Goal: Find contact information: Find contact information

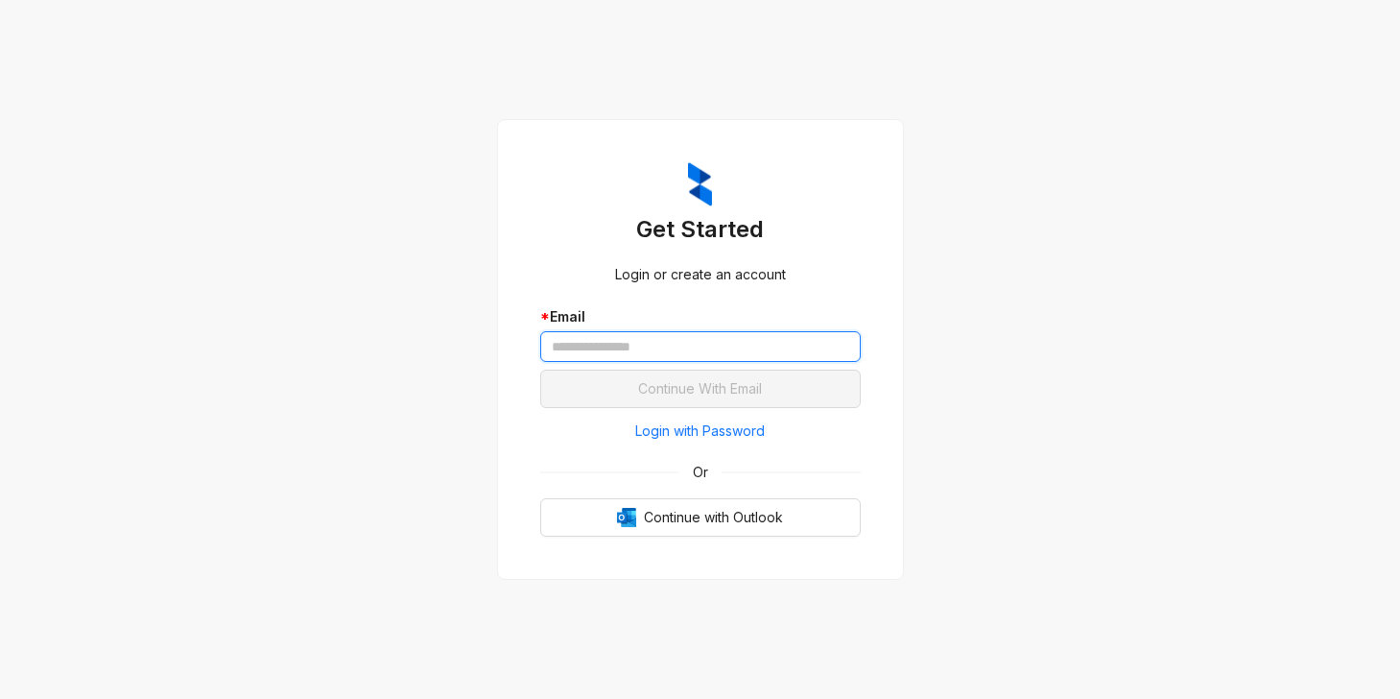
click at [645, 342] on input "text" at bounding box center [700, 346] width 320 height 31
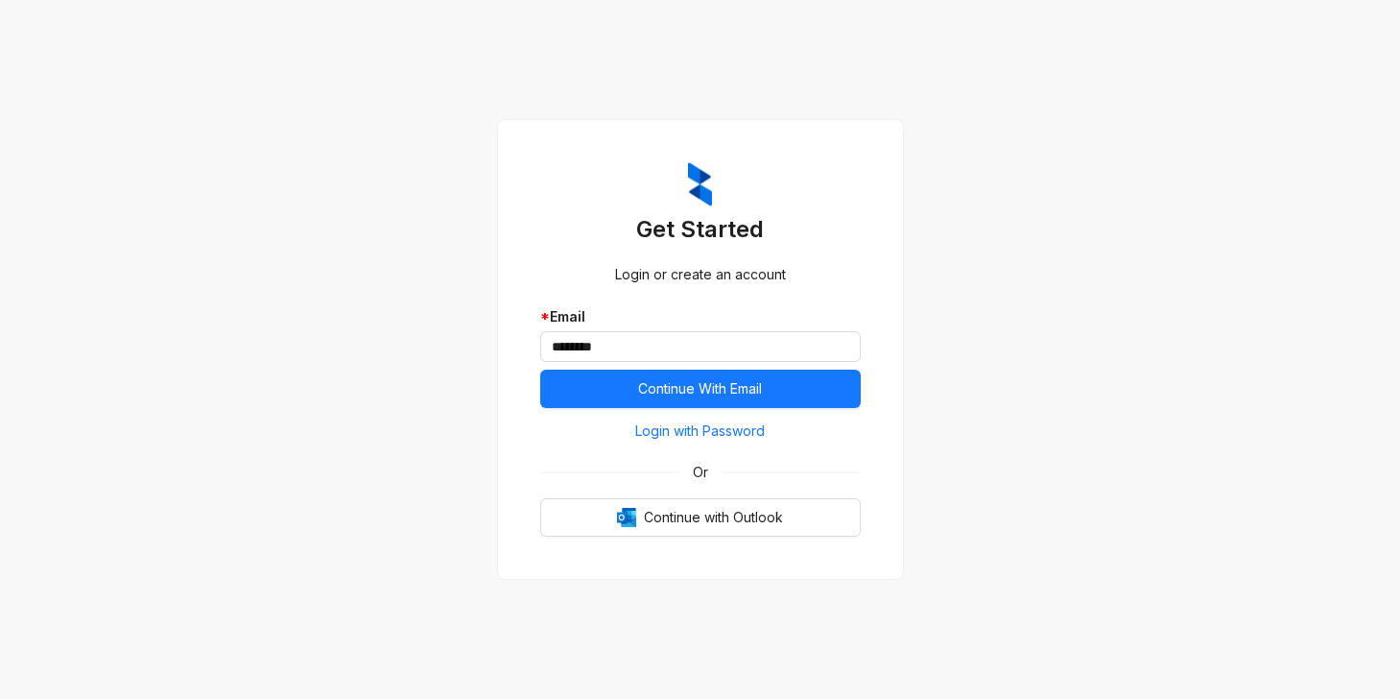
click at [873, 231] on div "Get Started Login or create an account * Email ******** Continue With Email Log…" at bounding box center [700, 349] width 367 height 420
click at [705, 352] on input "********" at bounding box center [700, 346] width 320 height 31
type input "**********"
click at [755, 316] on div "* Email" at bounding box center [700, 316] width 320 height 21
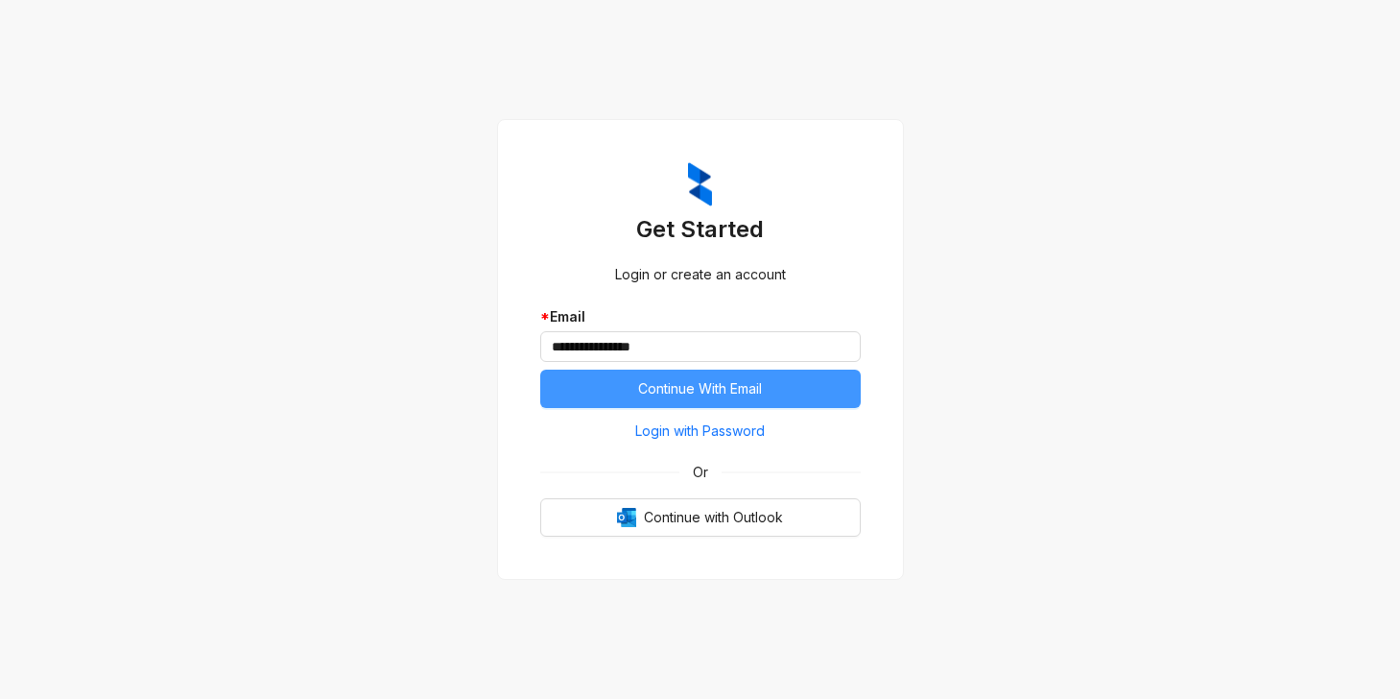
click at [740, 383] on span "Continue With Email" at bounding box center [700, 388] width 124 height 21
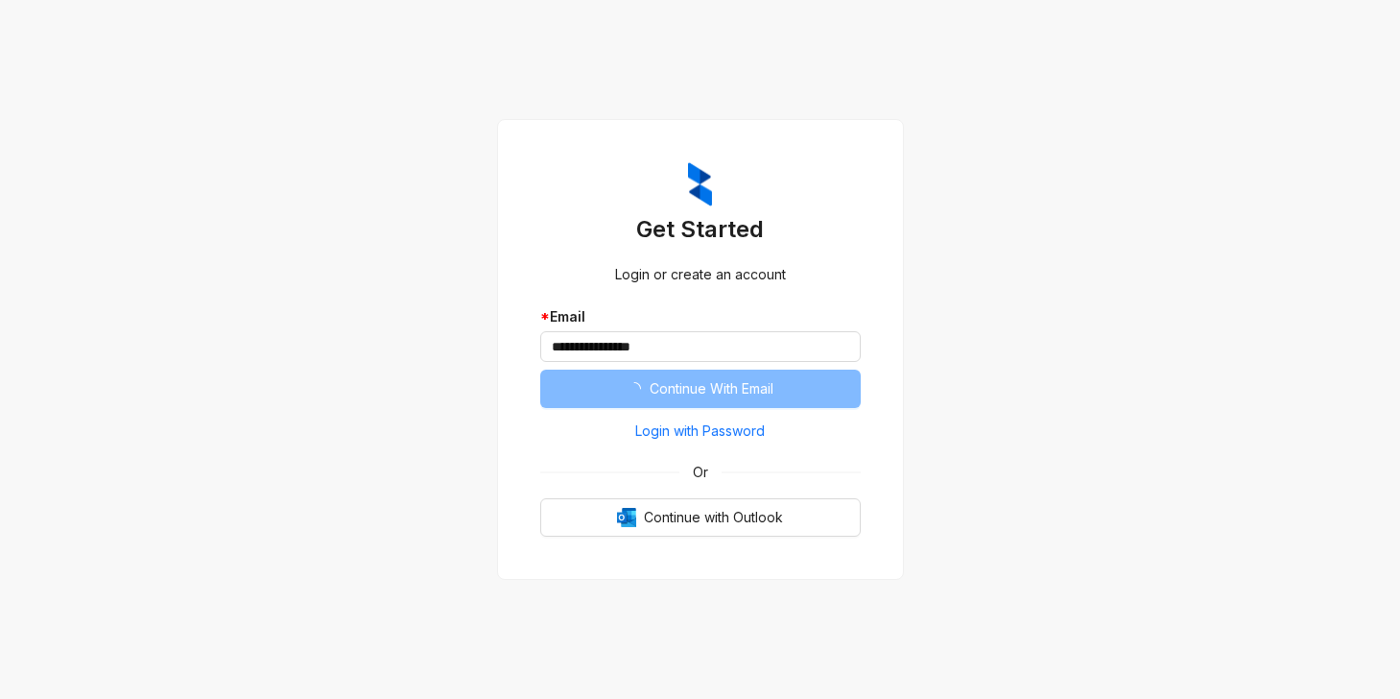
drag, startPoint x: 740, startPoint y: 383, endPoint x: 685, endPoint y: 399, distance: 57.1
click at [740, 385] on span "Continue With Email" at bounding box center [712, 388] width 124 height 21
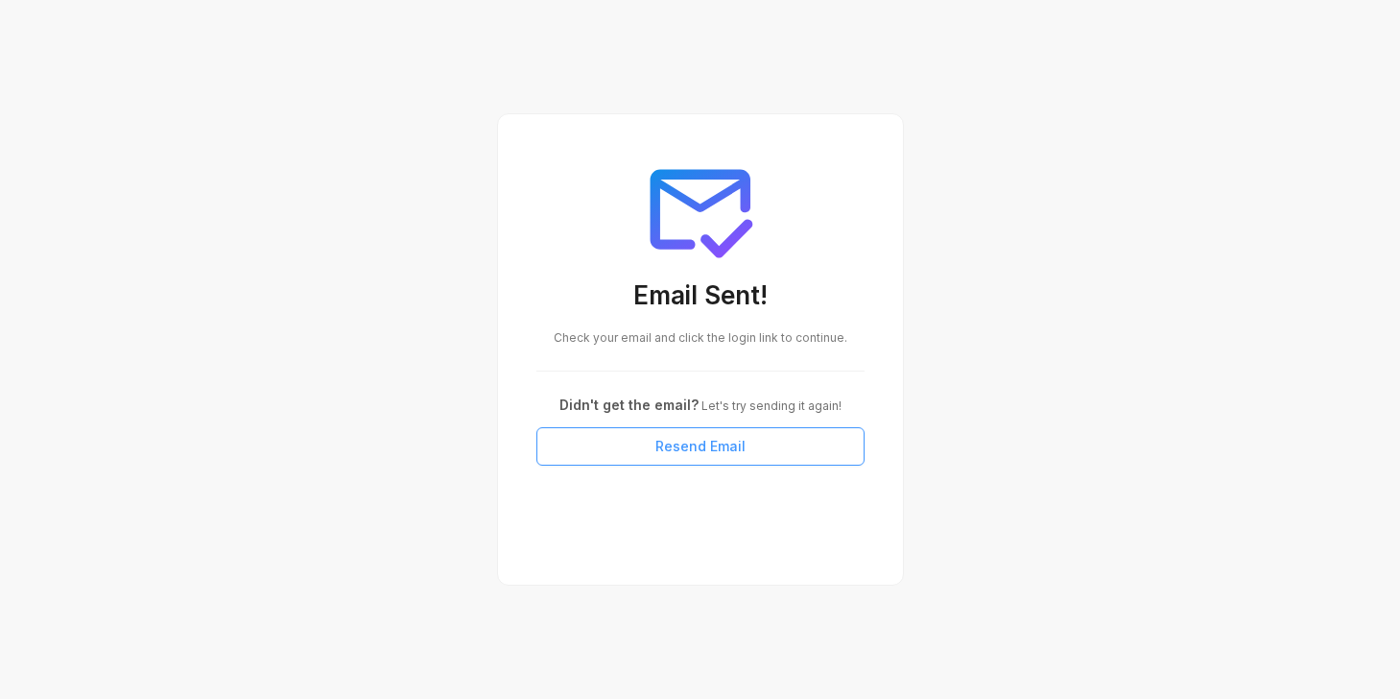
click at [638, 459] on button "Resend Email" at bounding box center [700, 446] width 328 height 38
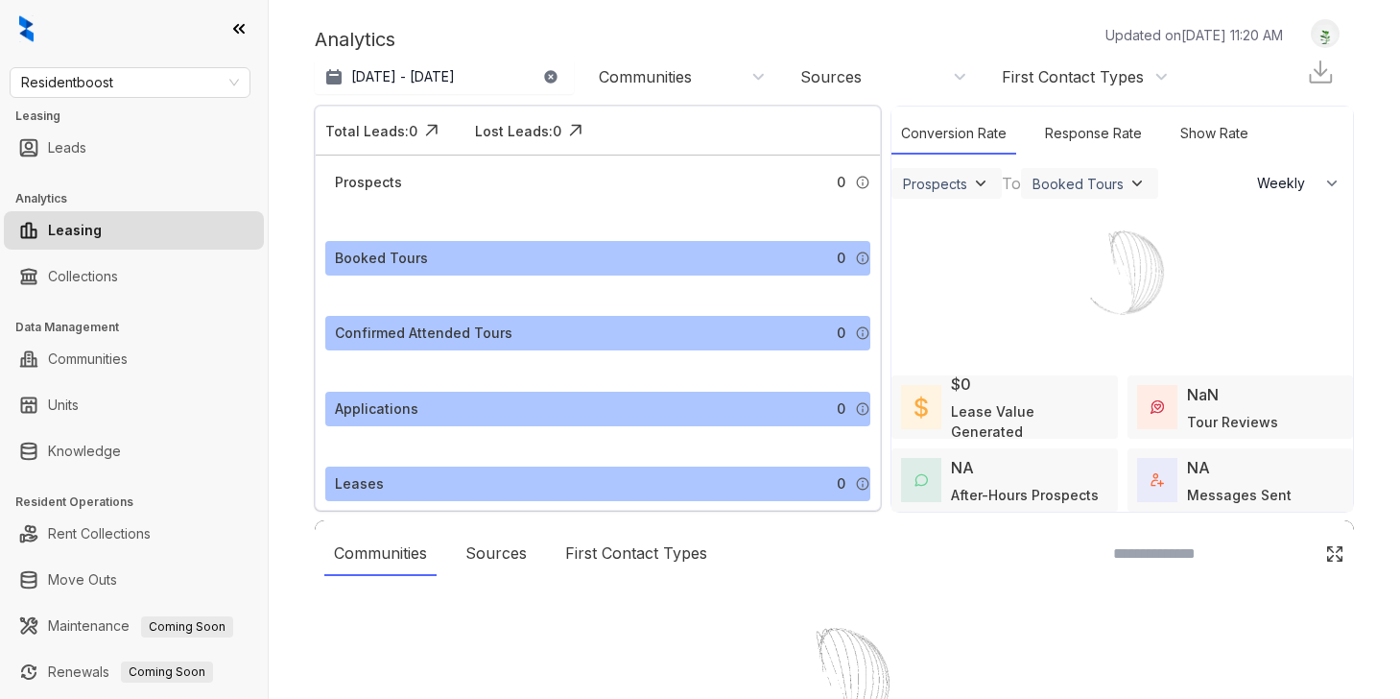
select select "******"
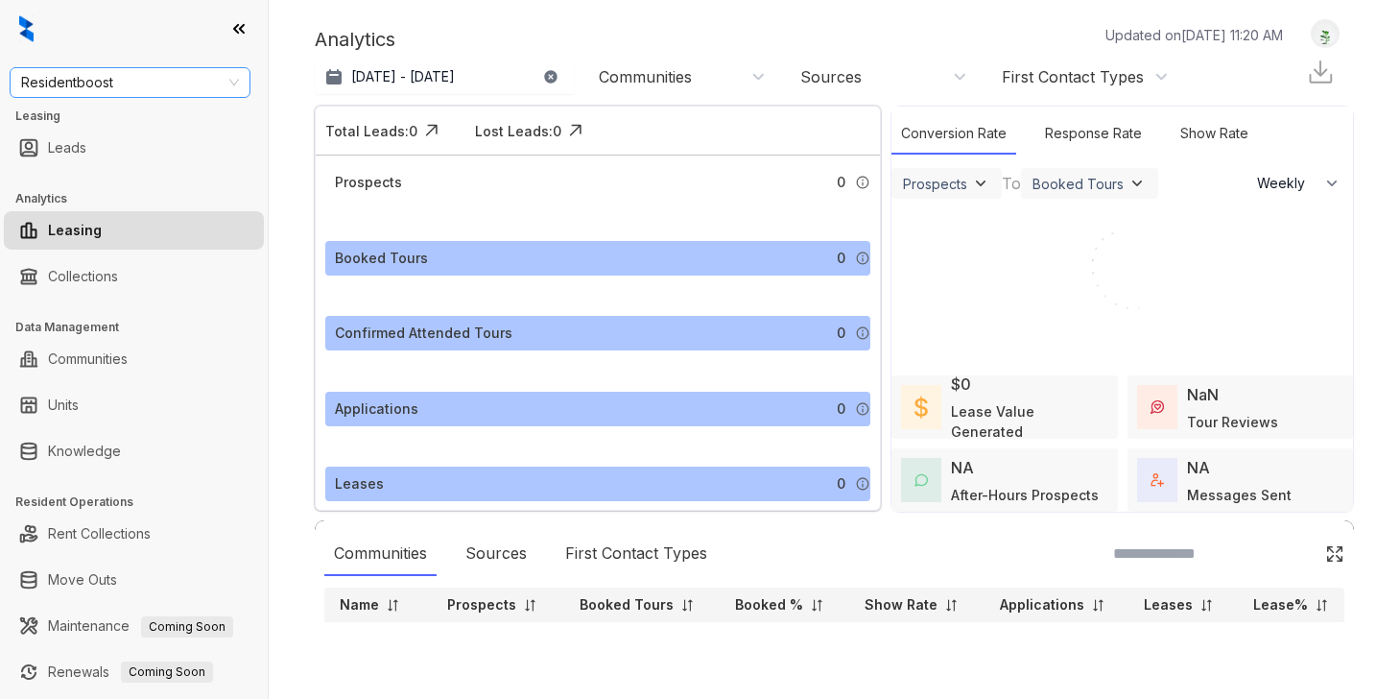
click at [95, 85] on span "Residentboost" at bounding box center [130, 82] width 218 height 29
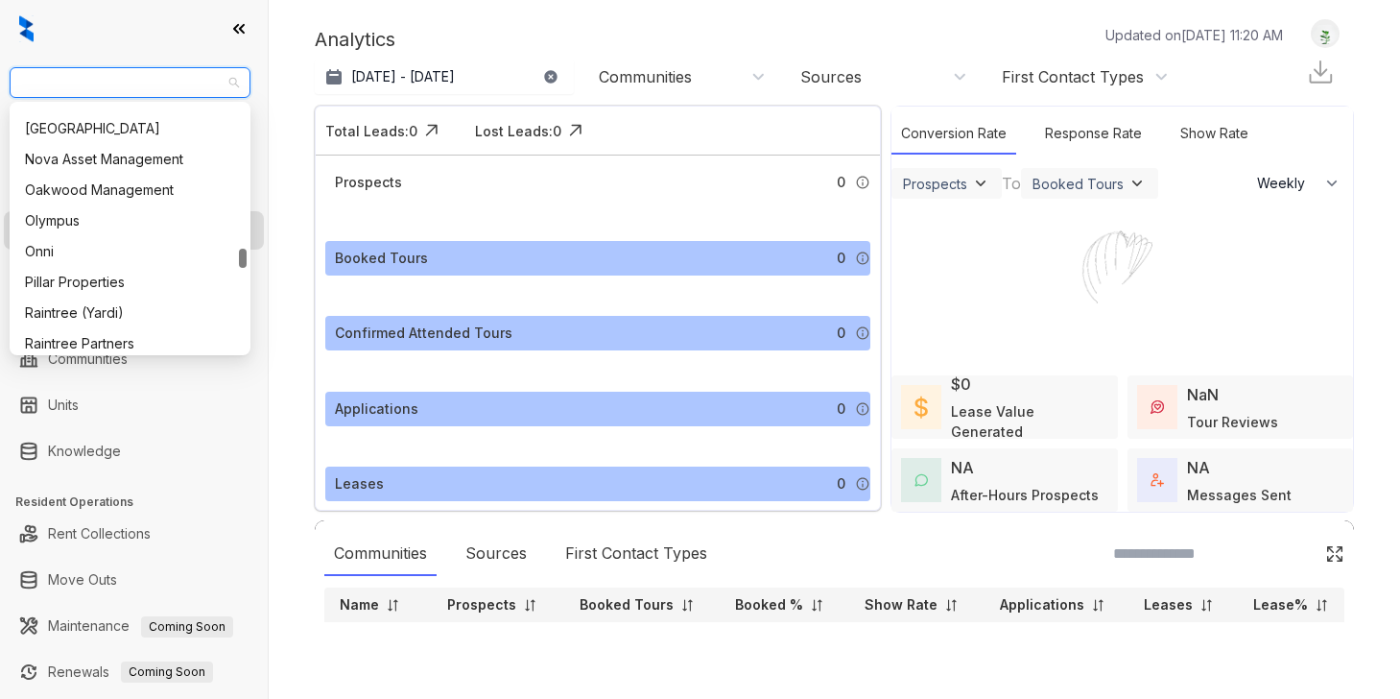
scroll to position [1862, 0]
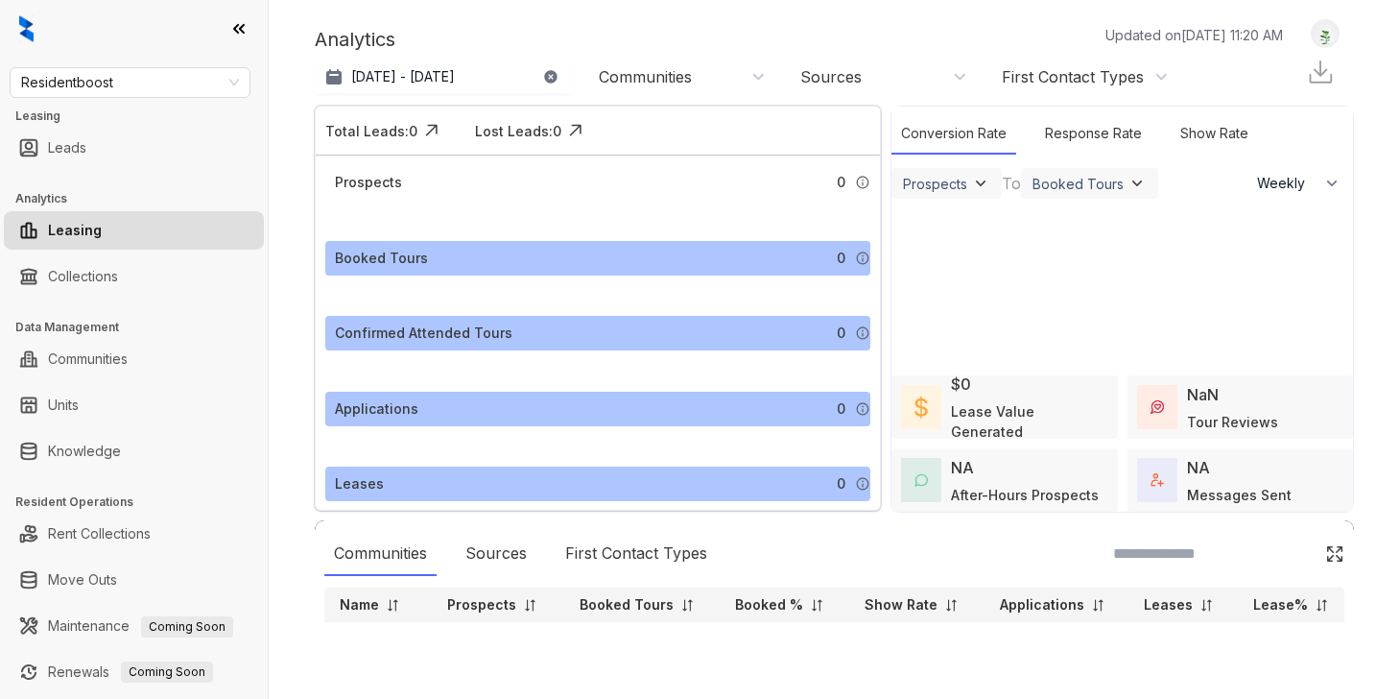
click at [119, 48] on div at bounding box center [134, 29] width 268 height 58
click at [188, 91] on span "Residentboost" at bounding box center [130, 82] width 218 height 29
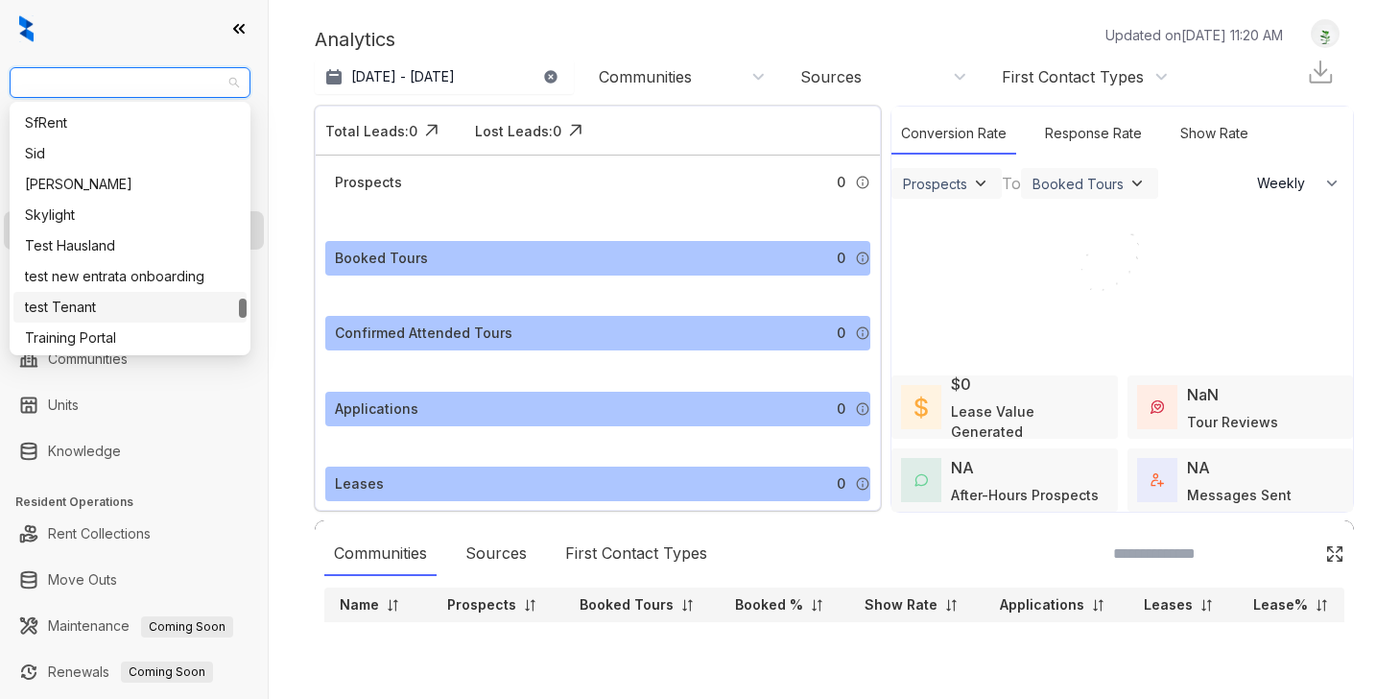
scroll to position [2517, 0]
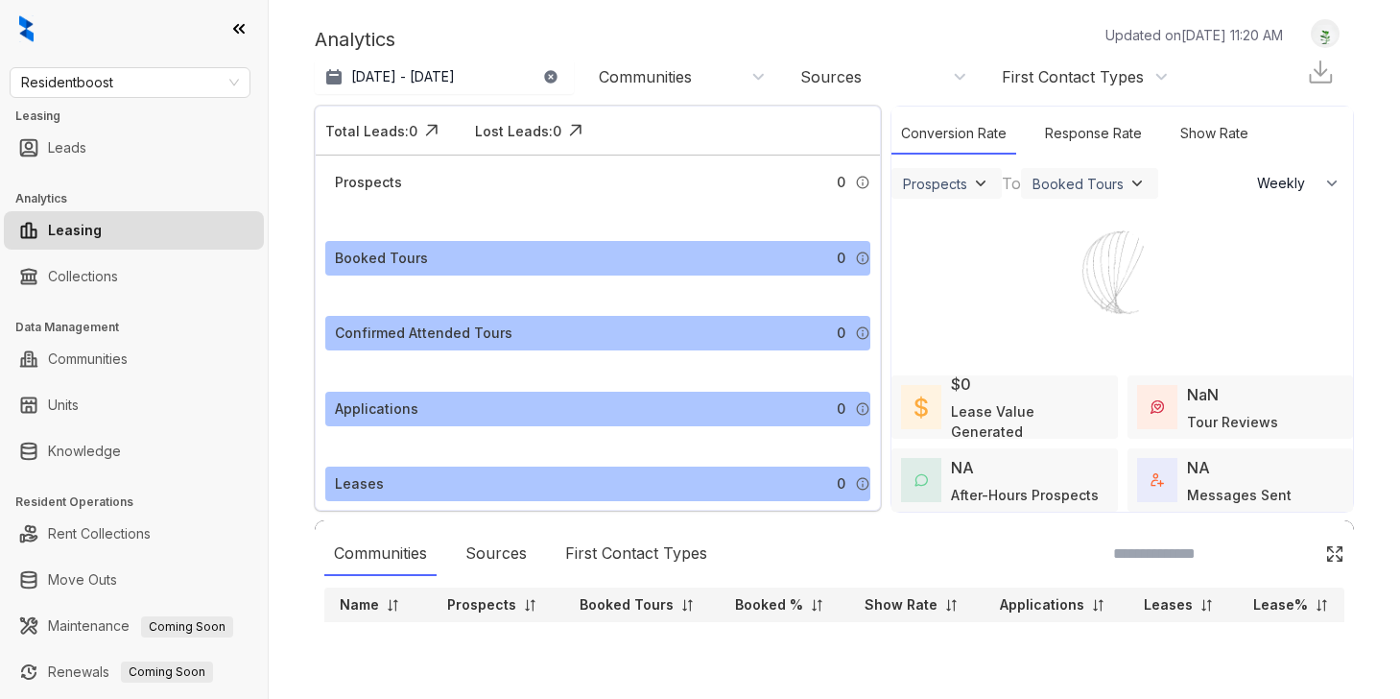
click at [302, 71] on div "Analytics Updated on Sep 16, 2025, 11:20 AM Aug 16, 2025 - Sep 15, 2025 Today L…" at bounding box center [834, 349] width 1131 height 699
click at [700, 80] on div "Communities" at bounding box center [682, 76] width 167 height 21
click at [702, 78] on div "Communities" at bounding box center [682, 76] width 167 height 21
click at [139, 67] on div "Residentboost" at bounding box center [130, 82] width 241 height 31
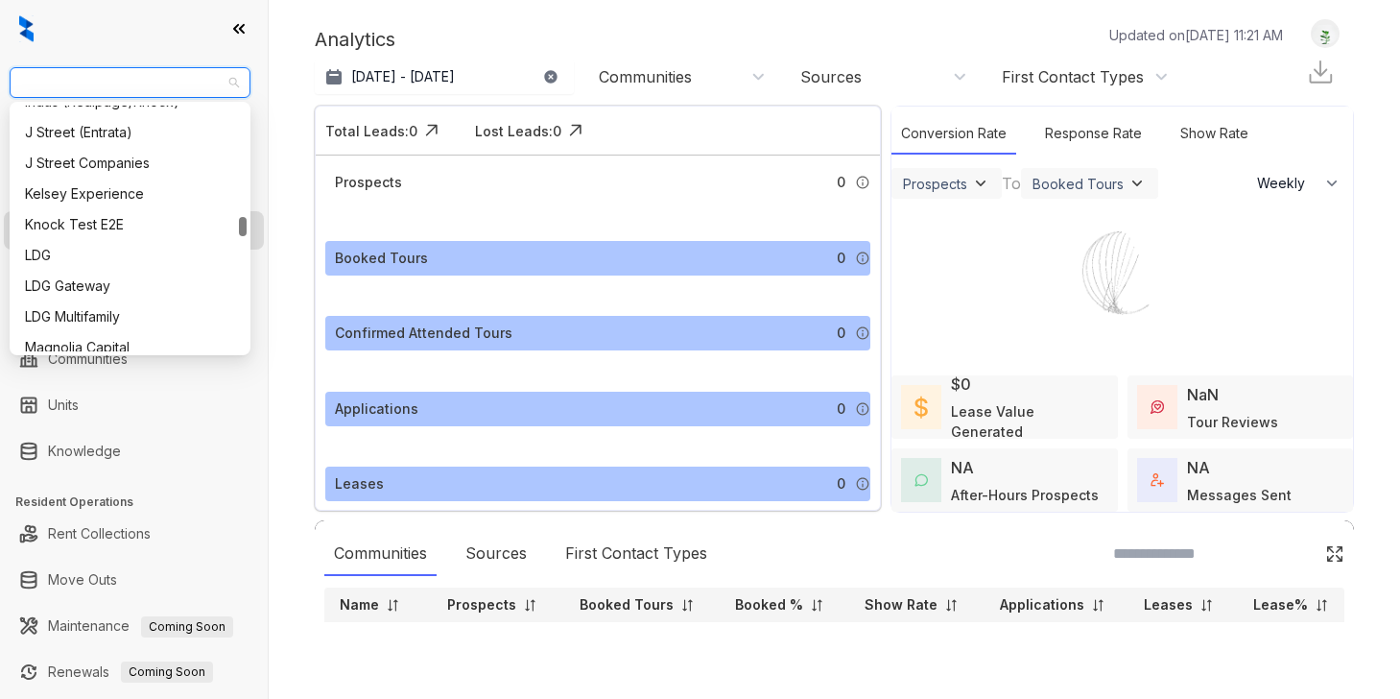
scroll to position [1464, 0]
click at [112, 253] on div "LDG" at bounding box center [130, 253] width 210 height 21
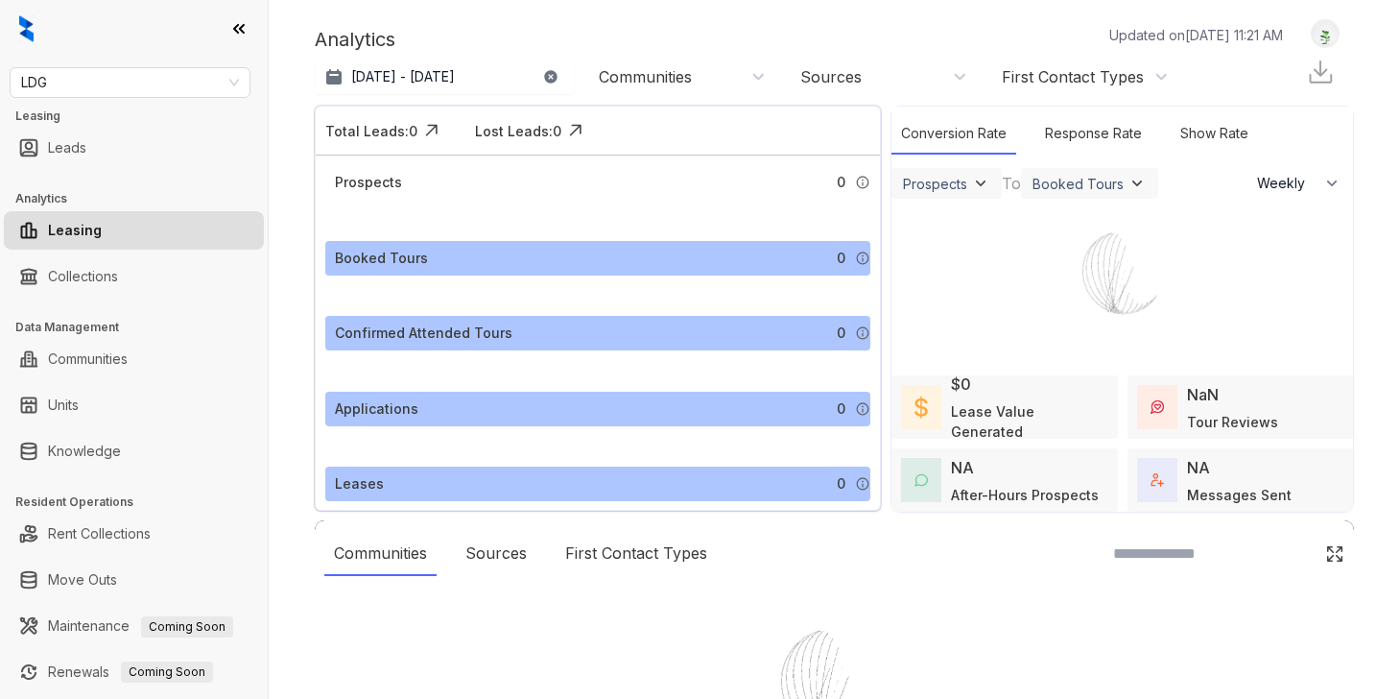
select select "******"
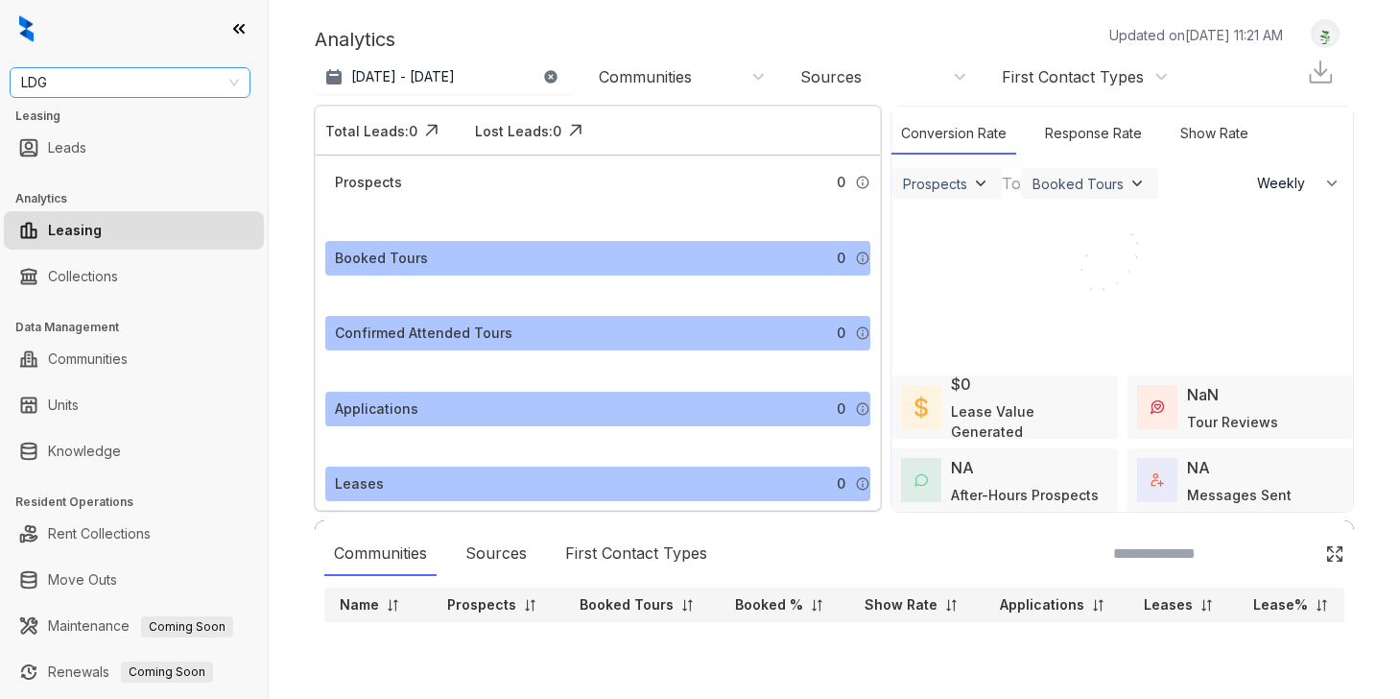
click at [119, 77] on span "LDG" at bounding box center [130, 82] width 218 height 29
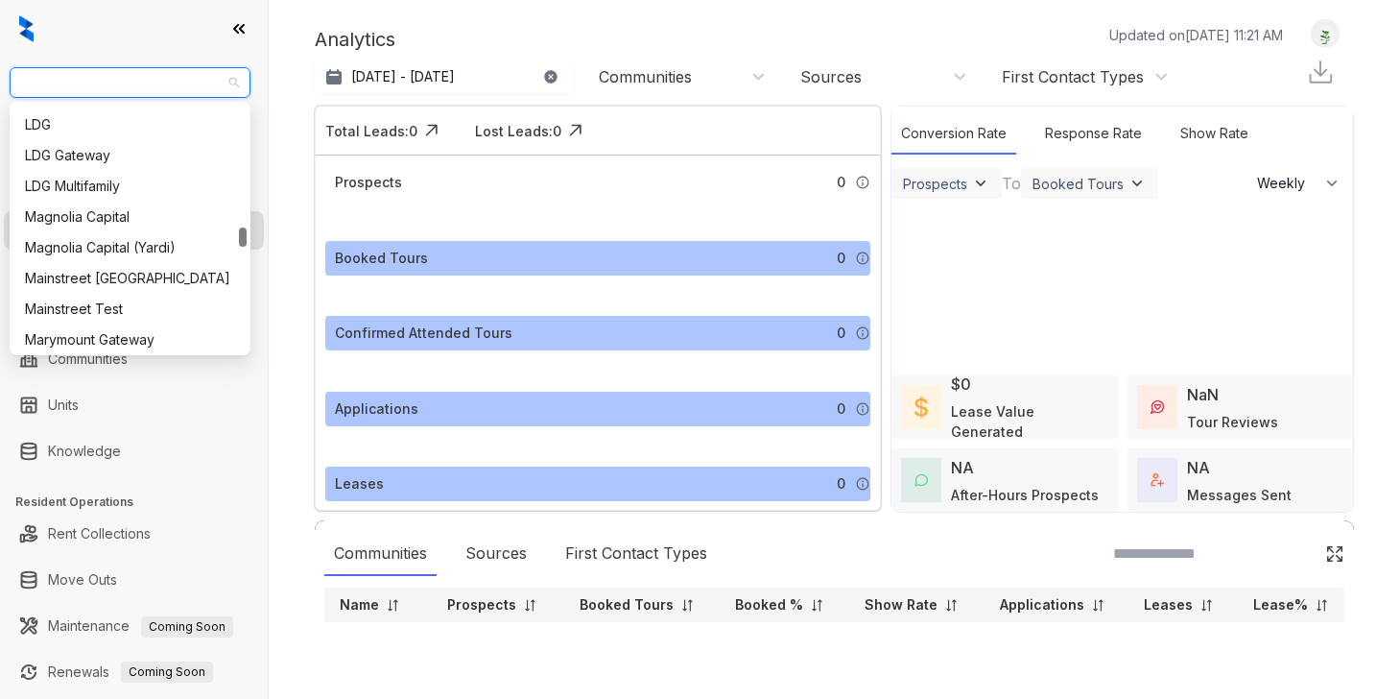
scroll to position [1585, 0]
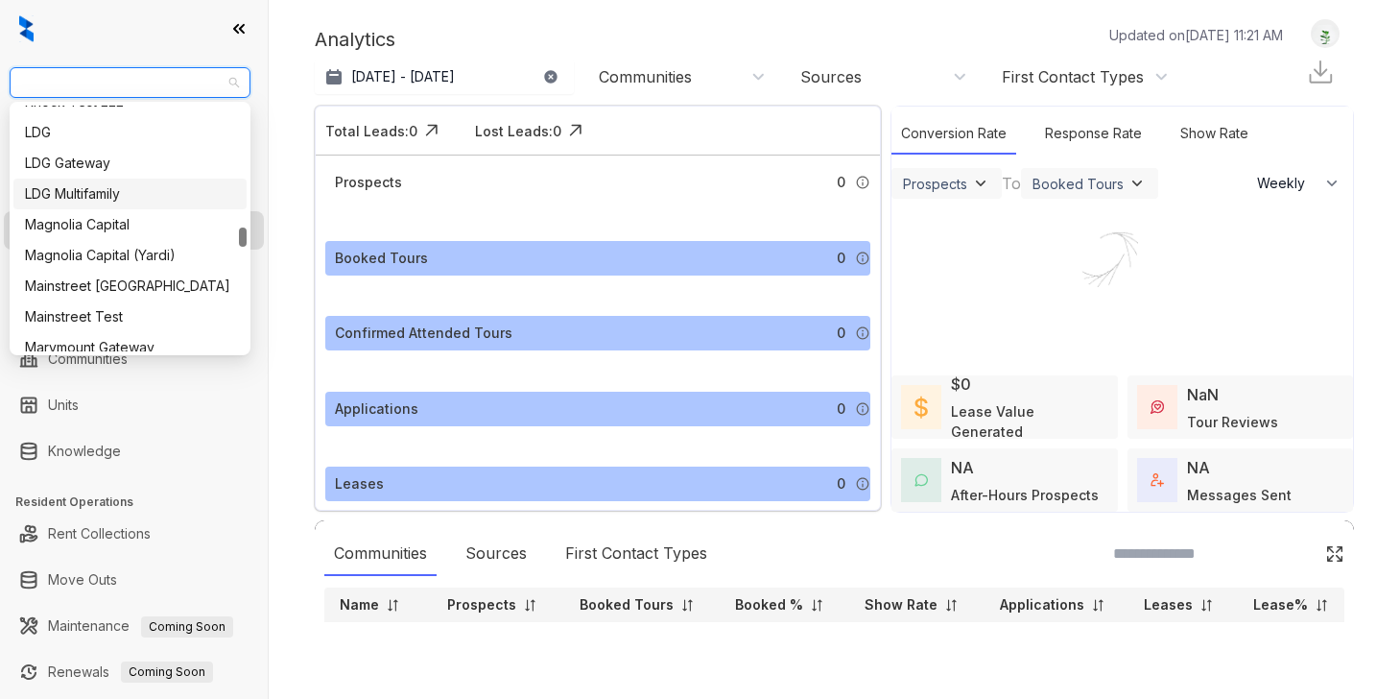
click at [107, 189] on div "LDG Multifamily" at bounding box center [130, 193] width 210 height 21
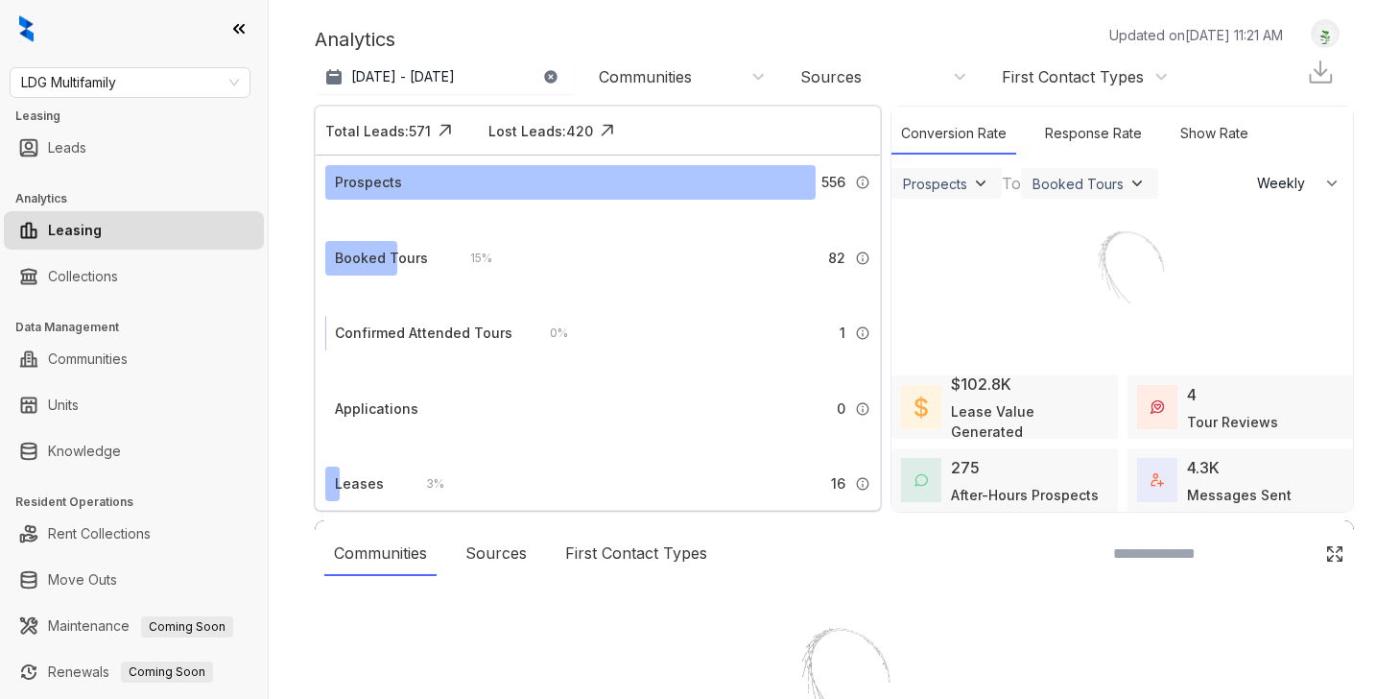
select select "******"
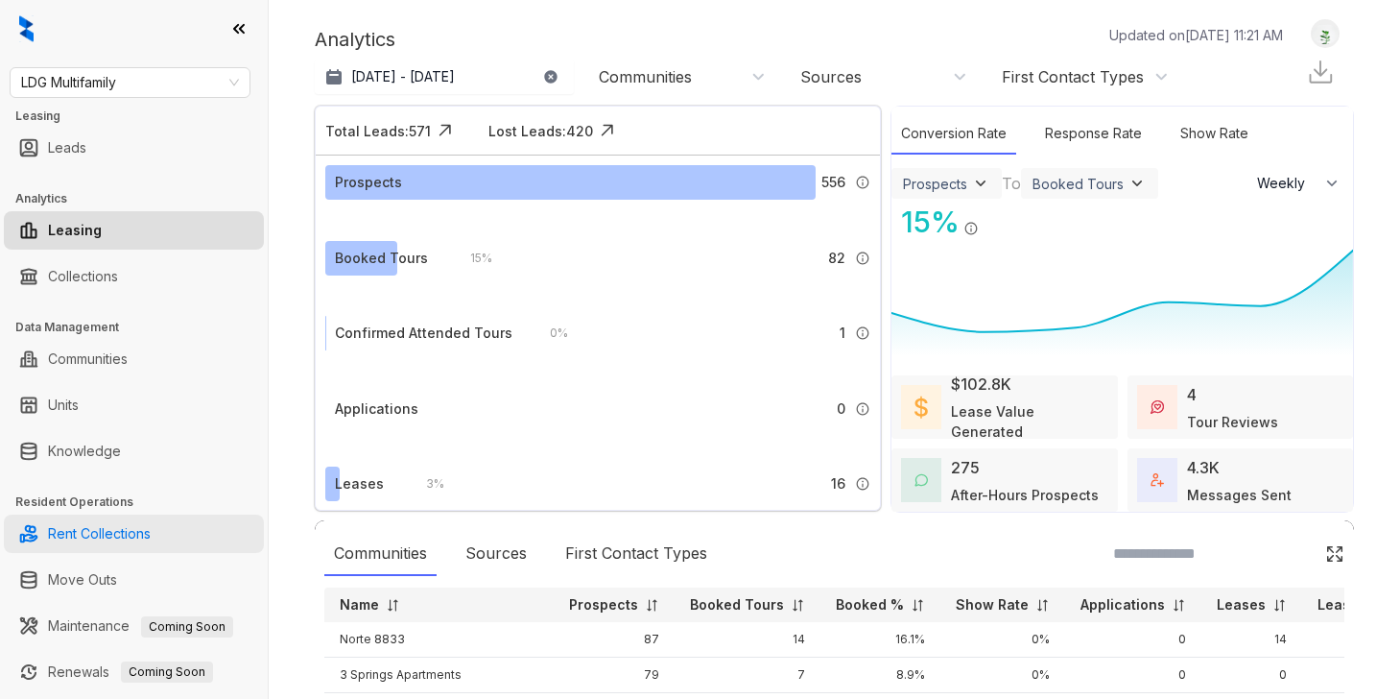
scroll to position [125, 0]
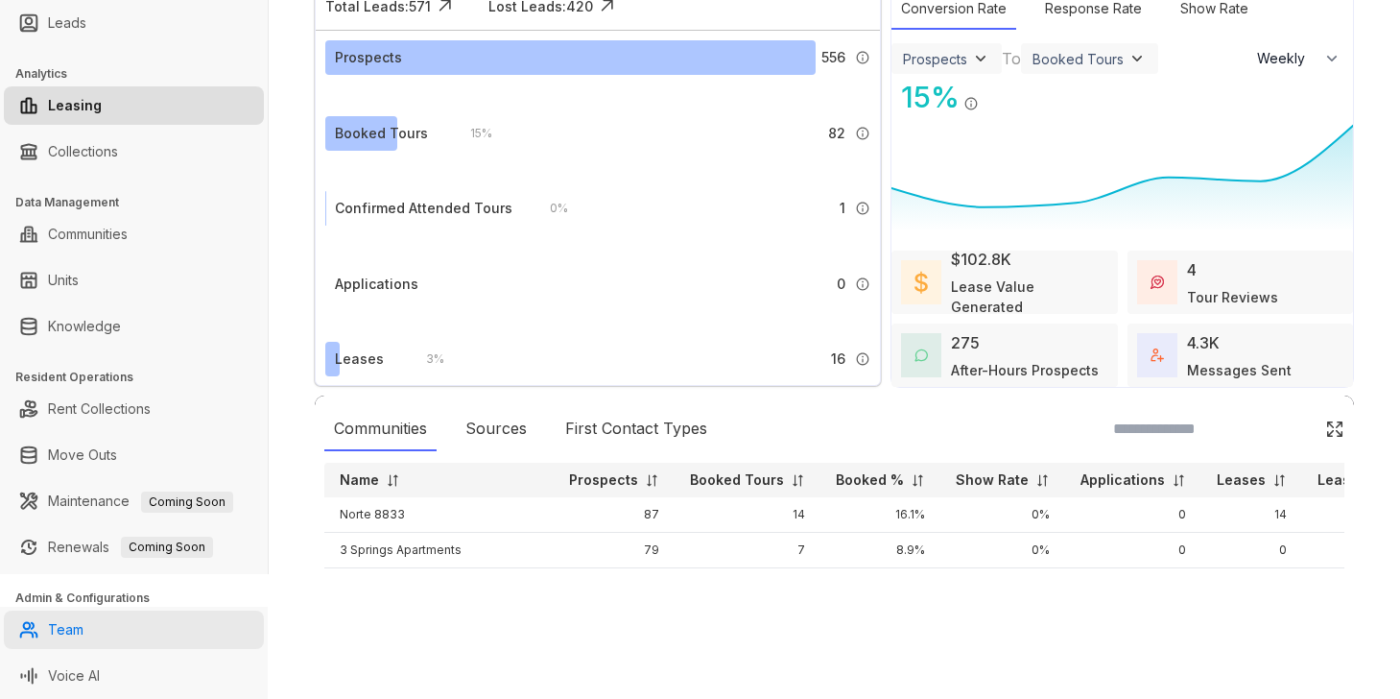
click at [74, 647] on link "Team" at bounding box center [66, 629] width 36 height 38
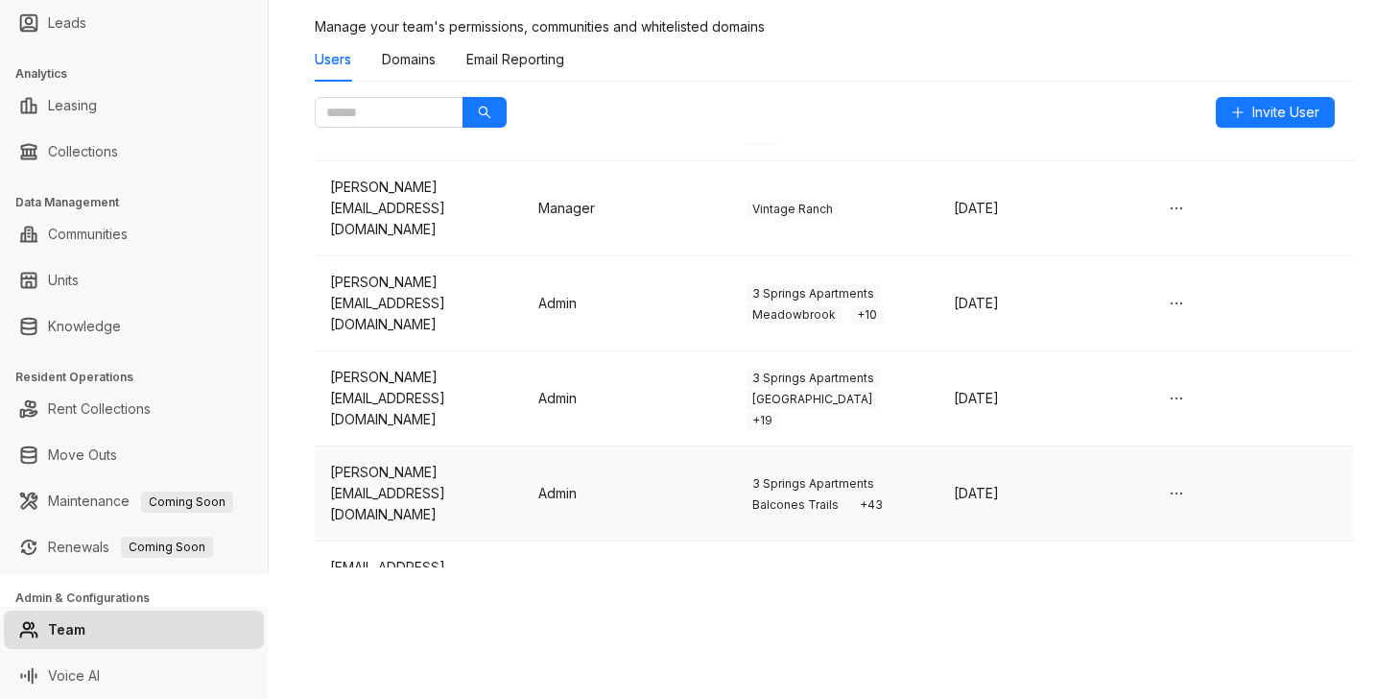
scroll to position [130, 0]
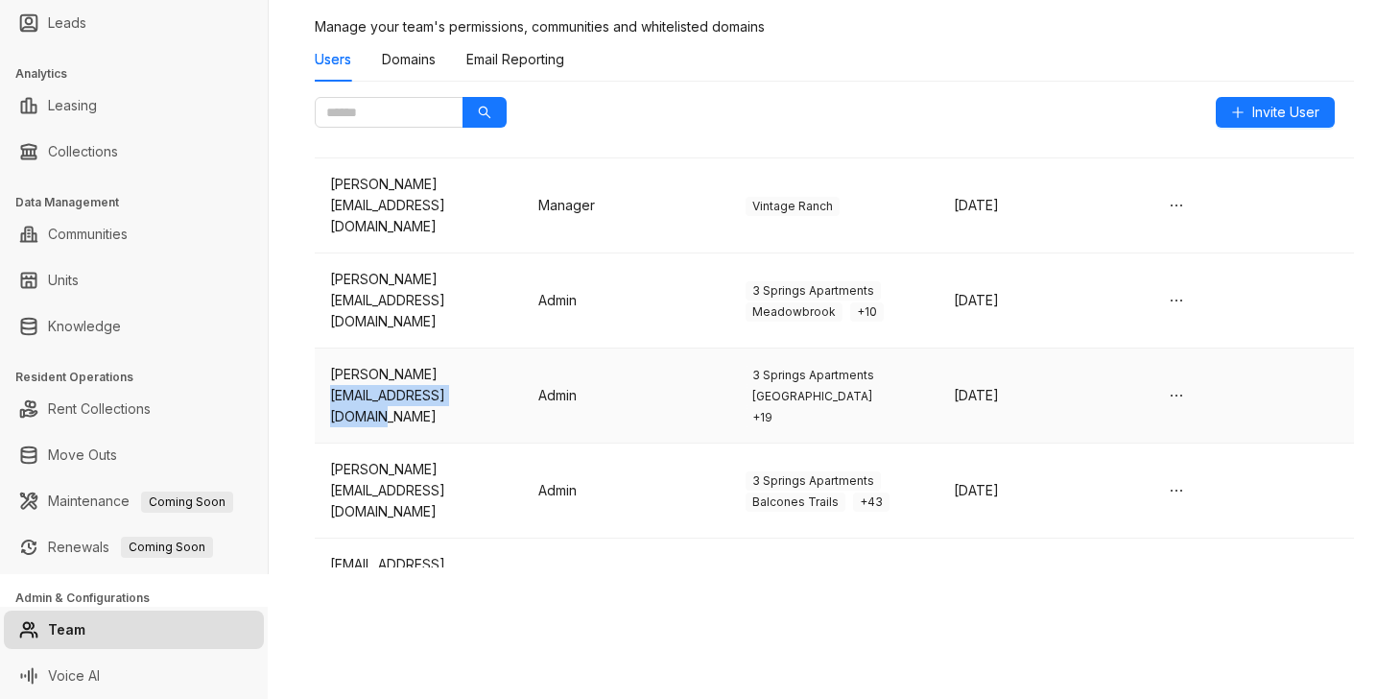
drag, startPoint x: 490, startPoint y: 360, endPoint x: 319, endPoint y: 355, distance: 171.8
click at [319, 355] on td "Blake Williams bwilliams@solidago.com" at bounding box center [419, 395] width 208 height 95
copy div "bwilliams@solidago.com"
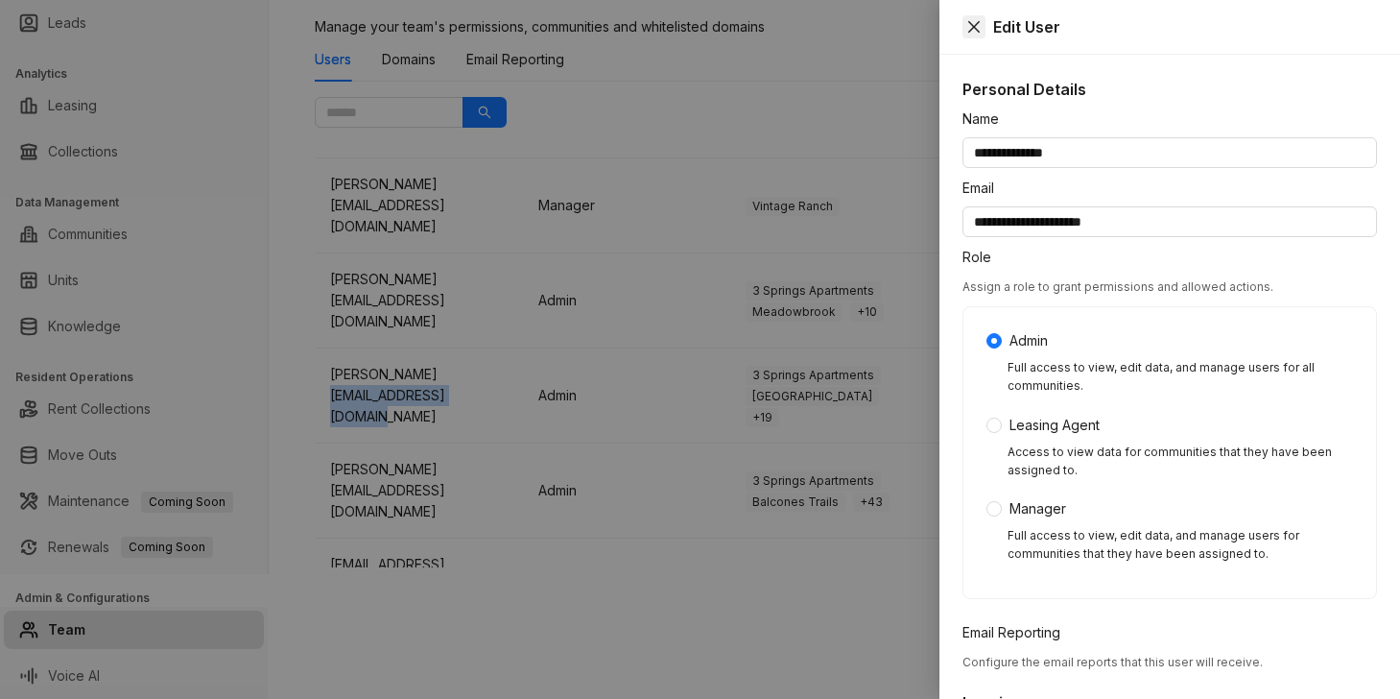
click at [978, 24] on icon "close" at bounding box center [973, 26] width 15 height 15
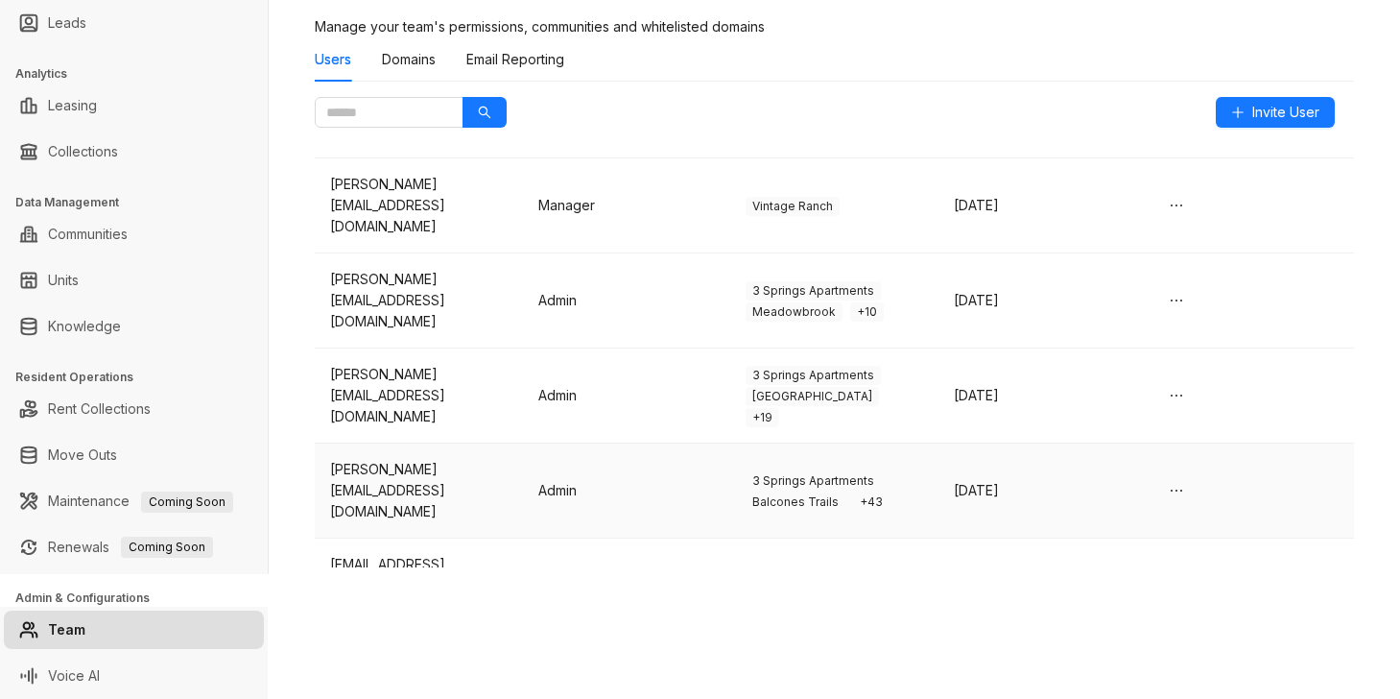
click at [685, 455] on td "Admin" at bounding box center [627, 490] width 208 height 95
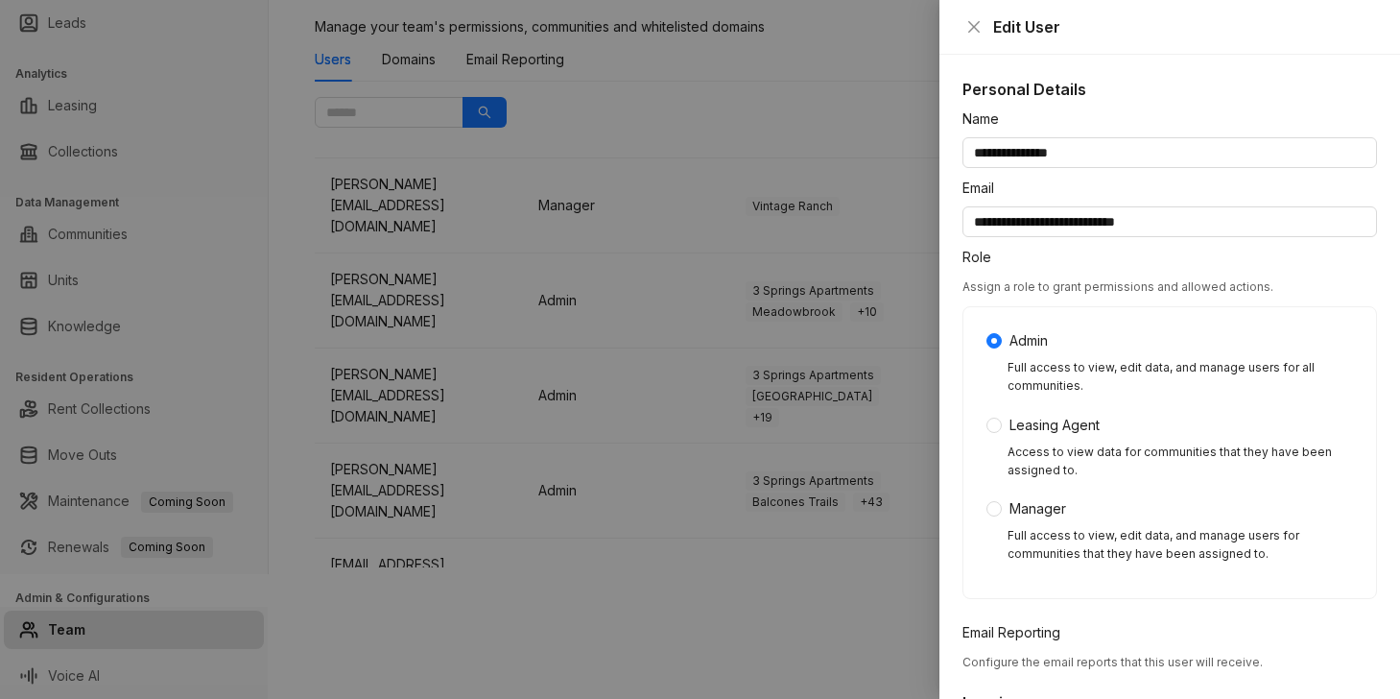
click at [673, 447] on div at bounding box center [700, 349] width 1400 height 699
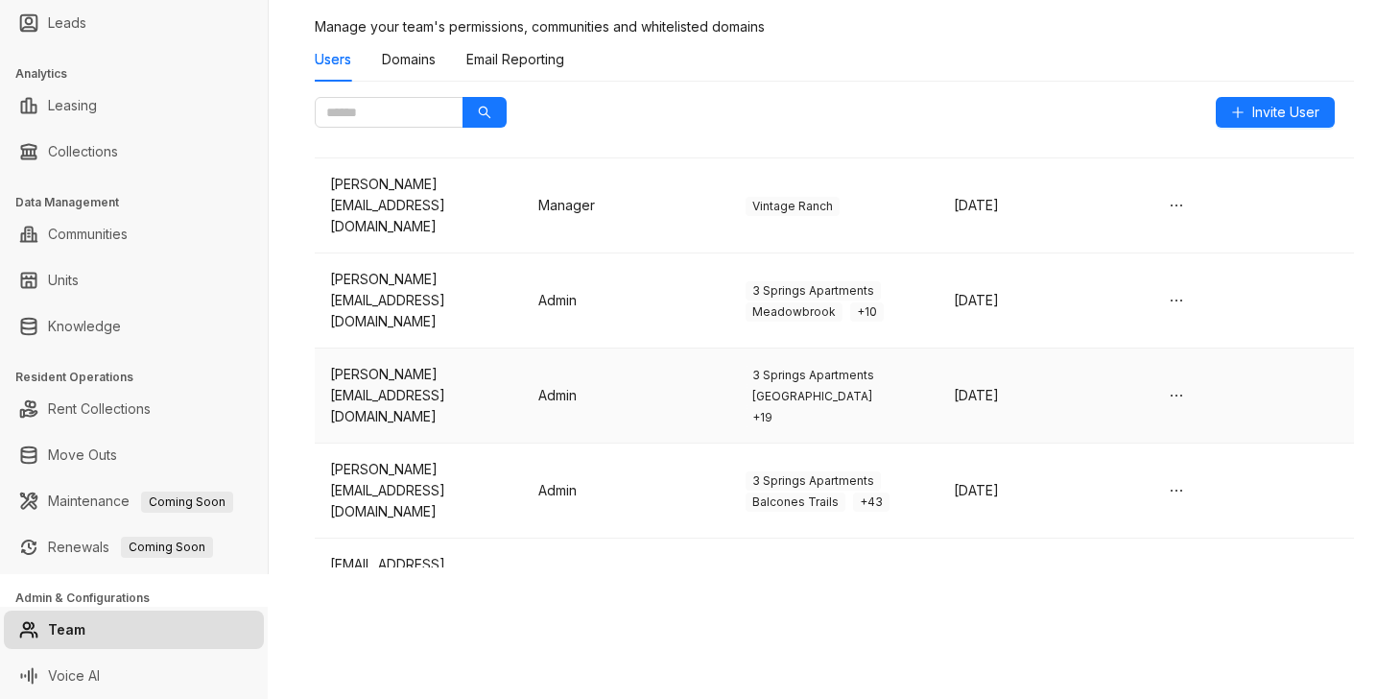
click at [591, 360] on td "Admin" at bounding box center [627, 395] width 208 height 95
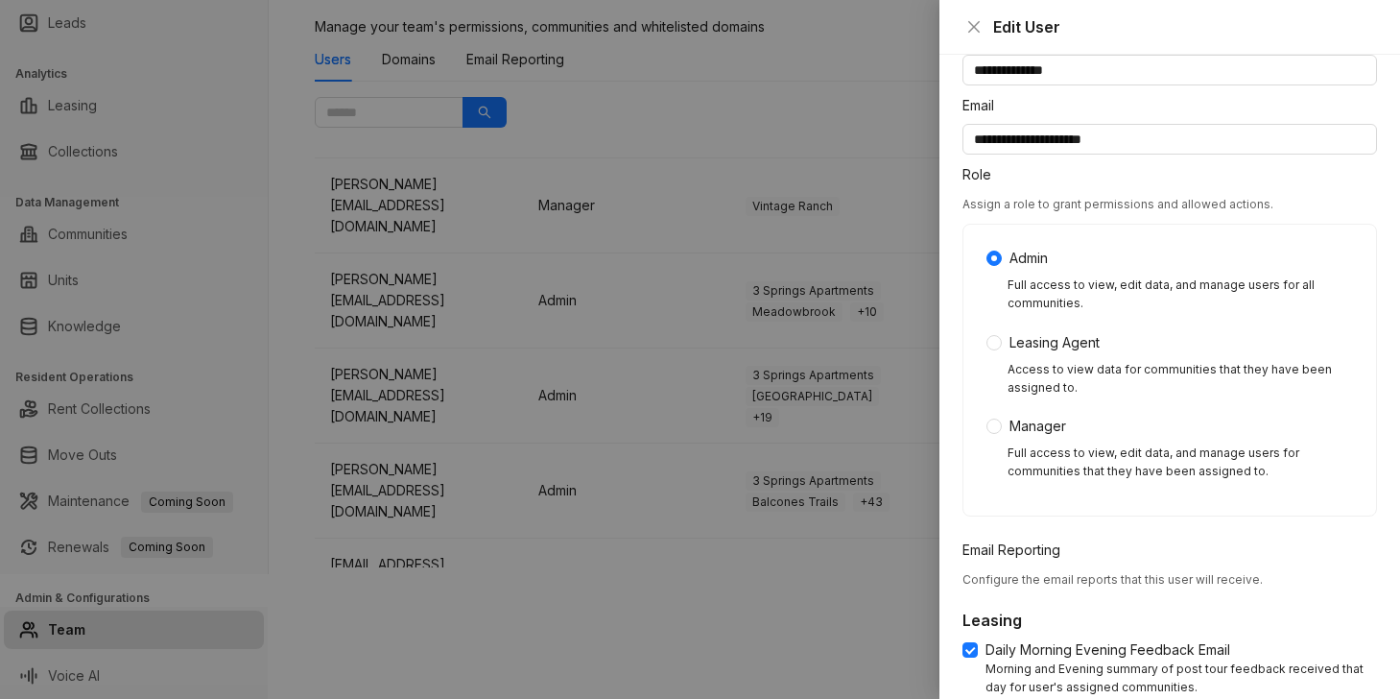
scroll to position [0, 0]
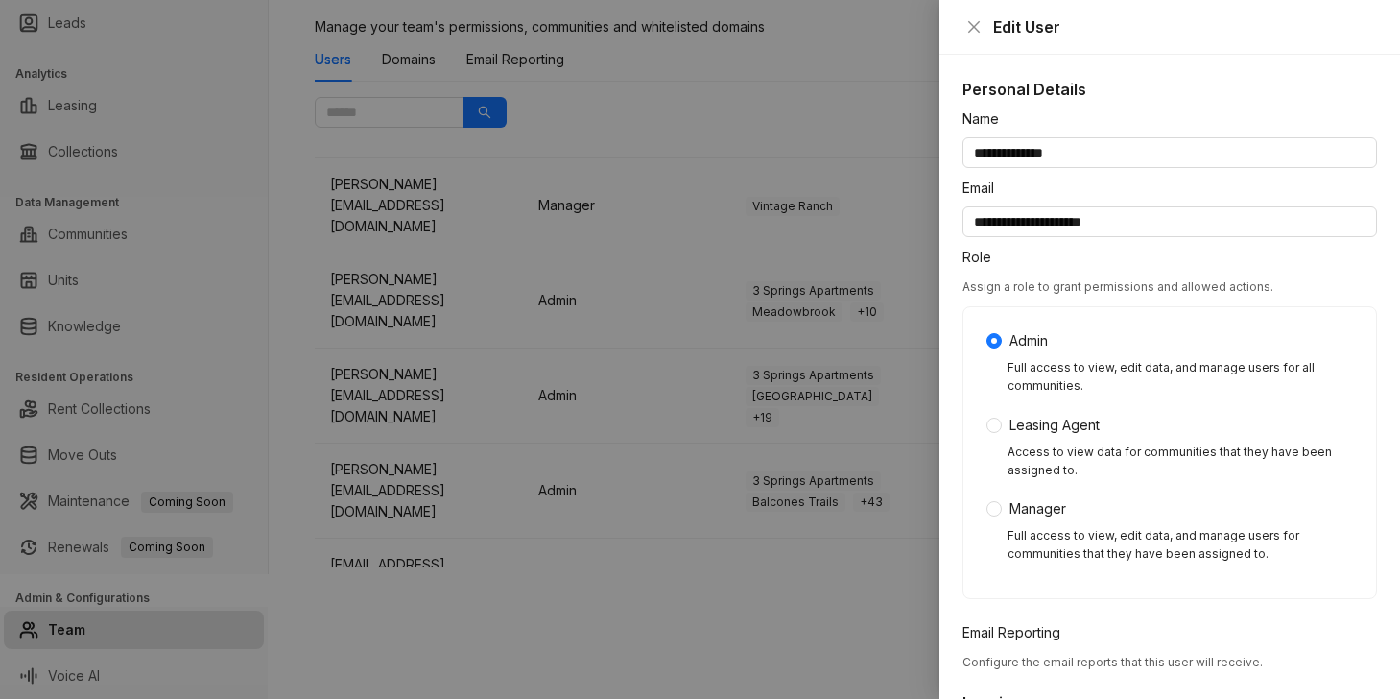
click at [837, 92] on div at bounding box center [700, 349] width 1400 height 699
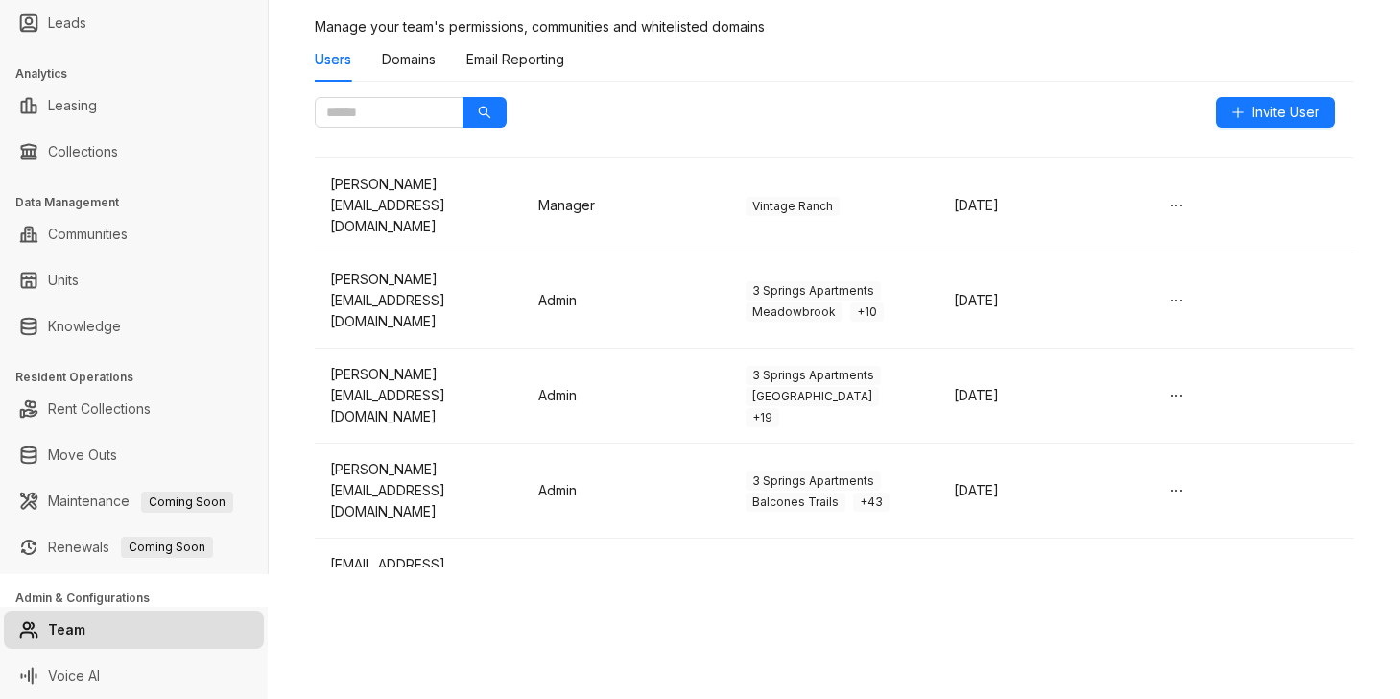
click at [748, 57] on div "Users Domains Email Reporting" at bounding box center [834, 59] width 1039 height 44
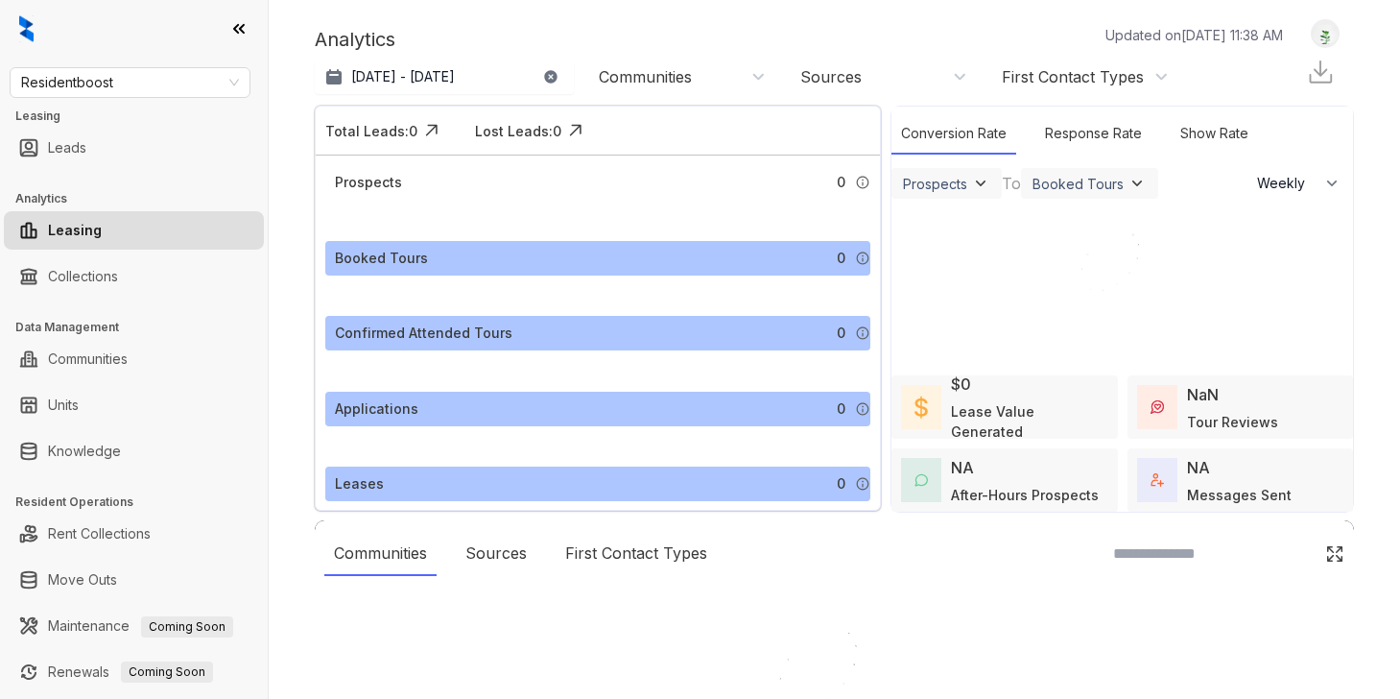
select select "******"
